Goal: Entertainment & Leisure: Consume media (video, audio)

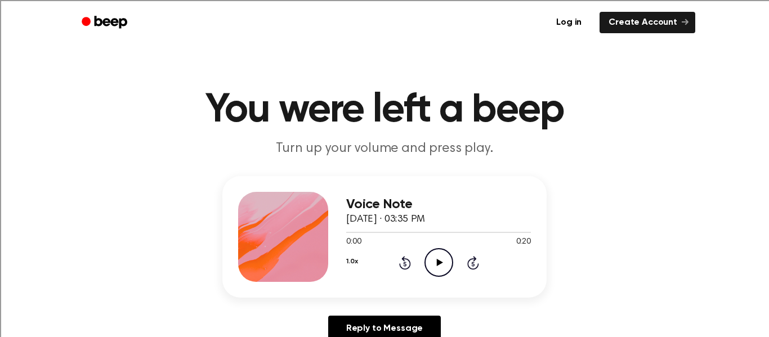
click at [437, 265] on icon at bounding box center [439, 262] width 6 height 7
click at [439, 257] on icon "Play Audio" at bounding box center [438, 262] width 29 height 29
click at [413, 256] on div "1.0x Rewind 5 seconds Play Audio Skip 5 seconds" at bounding box center [438, 262] width 185 height 29
click at [427, 257] on icon "Play Audio" at bounding box center [438, 262] width 29 height 29
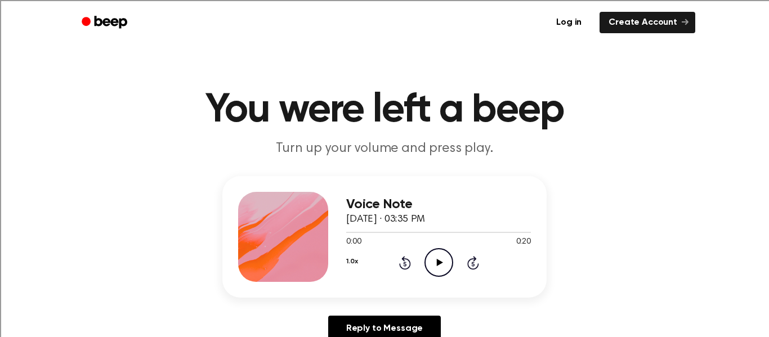
click at [433, 272] on icon "Play Audio" at bounding box center [438, 262] width 29 height 29
click at [450, 265] on icon "Pause Audio" at bounding box center [438, 262] width 29 height 29
click at [402, 270] on icon "Rewind 5 seconds" at bounding box center [405, 263] width 12 height 15
click at [409, 263] on icon at bounding box center [405, 263] width 12 height 14
click at [402, 270] on icon "Rewind 5 seconds" at bounding box center [405, 263] width 12 height 15
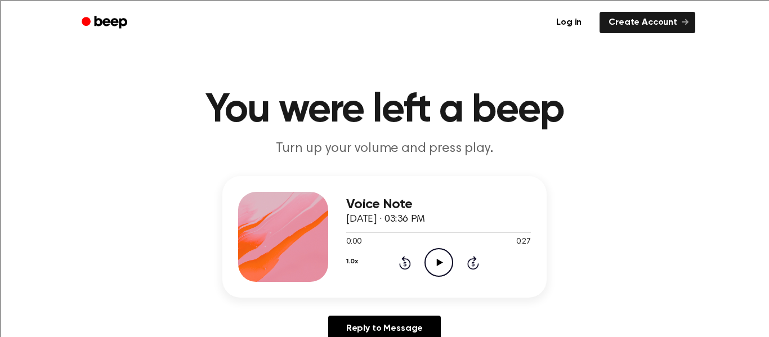
click at [431, 260] on icon "Play Audio" at bounding box center [438, 262] width 29 height 29
click at [438, 270] on icon "Play Audio" at bounding box center [438, 262] width 29 height 29
click at [401, 259] on icon at bounding box center [405, 263] width 12 height 14
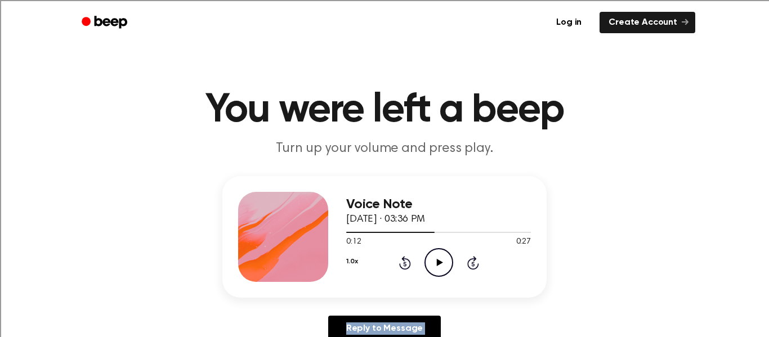
click at [401, 259] on icon at bounding box center [405, 263] width 12 height 14
click at [439, 254] on icon "Play Audio" at bounding box center [438, 262] width 29 height 29
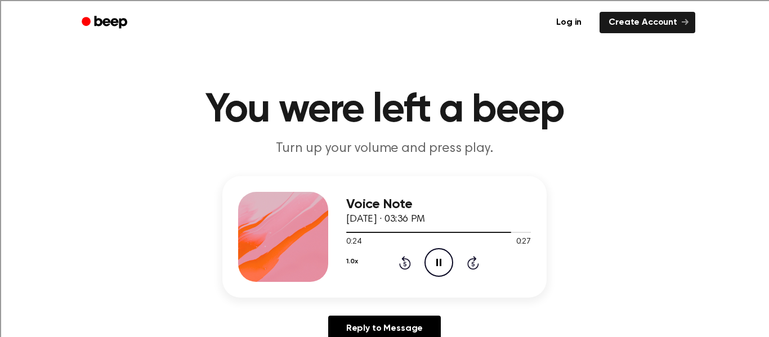
click at [401, 261] on icon "Rewind 5 seconds" at bounding box center [405, 263] width 12 height 15
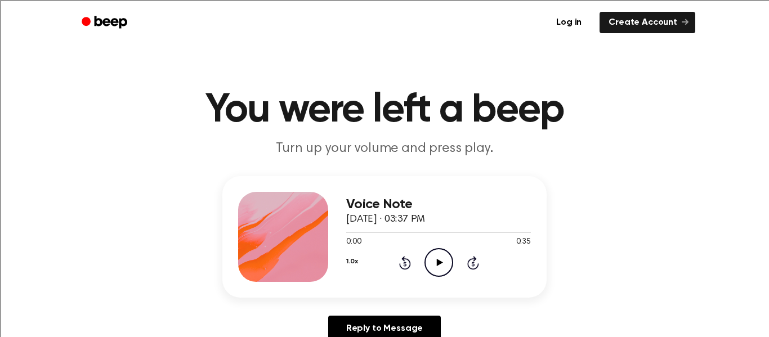
click at [434, 258] on icon "Play Audio" at bounding box center [438, 262] width 29 height 29
click at [444, 262] on icon "Play Audio" at bounding box center [438, 262] width 29 height 29
click at [440, 270] on icon "Play Audio" at bounding box center [438, 262] width 29 height 29
click at [441, 261] on icon "Play Audio" at bounding box center [438, 262] width 29 height 29
click at [440, 261] on icon "Play Audio" at bounding box center [438, 262] width 29 height 29
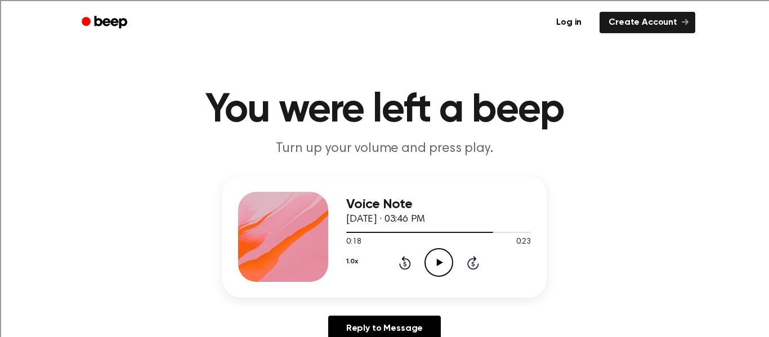
click at [435, 257] on icon "Play Audio" at bounding box center [438, 262] width 29 height 29
click at [405, 254] on div "1.0x Rewind 5 seconds Pause Audio Skip 5 seconds" at bounding box center [438, 262] width 185 height 29
click at [403, 263] on icon "Rewind 5 seconds" at bounding box center [405, 263] width 12 height 15
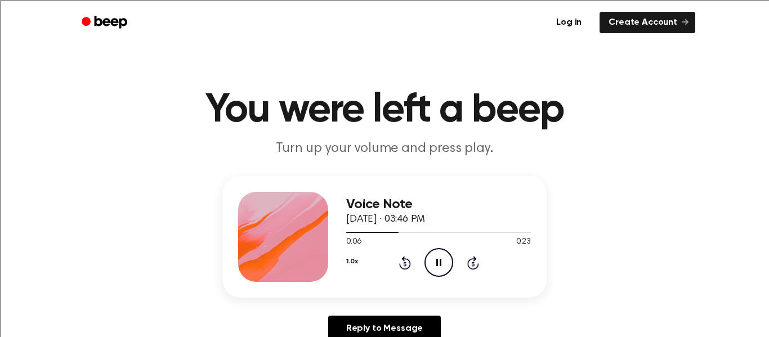
click at [403, 263] on icon "Rewind 5 seconds" at bounding box center [405, 263] width 12 height 15
click at [434, 257] on icon "Play Audio" at bounding box center [438, 262] width 29 height 29
click at [436, 262] on icon "Play Audio" at bounding box center [438, 262] width 29 height 29
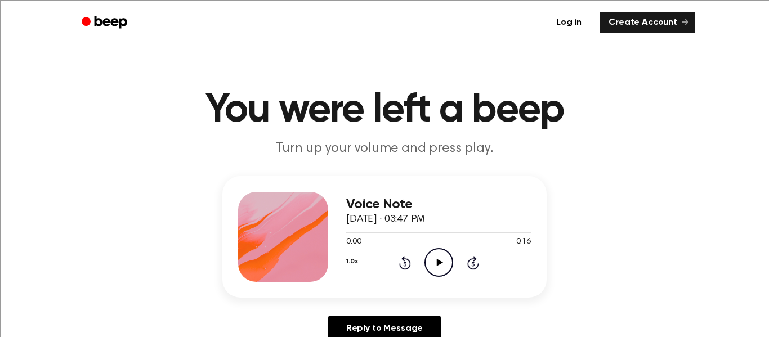
click at [441, 246] on div "0:00 0:16" at bounding box center [438, 242] width 185 height 12
click at [438, 255] on icon "Play Audio" at bounding box center [438, 262] width 29 height 29
click at [436, 259] on icon "Play Audio" at bounding box center [438, 262] width 29 height 29
click at [437, 258] on icon "Play Audio" at bounding box center [438, 262] width 29 height 29
click at [444, 264] on icon "Play Audio" at bounding box center [438, 262] width 29 height 29
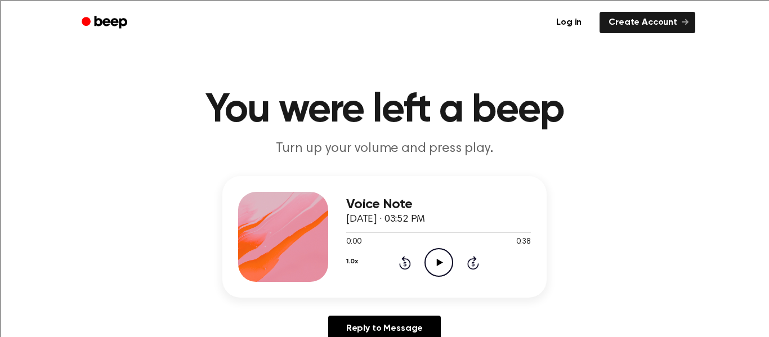
click at [439, 256] on icon "Play Audio" at bounding box center [438, 262] width 29 height 29
click at [440, 257] on icon "Play Audio" at bounding box center [438, 262] width 29 height 29
click at [446, 264] on icon "Play Audio" at bounding box center [438, 262] width 29 height 29
click at [448, 261] on icon "Play Audio" at bounding box center [438, 262] width 29 height 29
